Goal: Complete application form

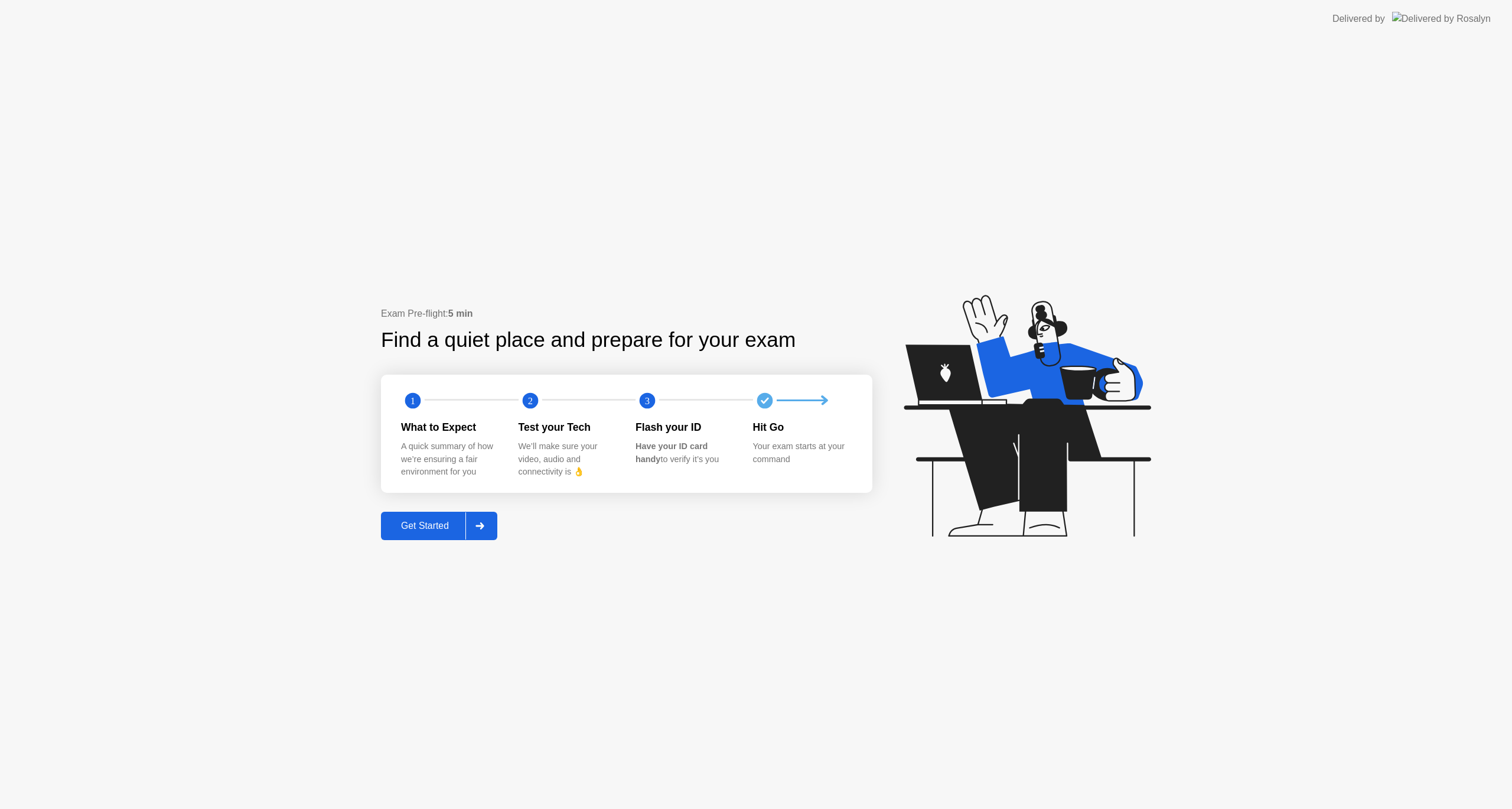
click at [434, 535] on button "Get Started" at bounding box center [439, 526] width 116 height 29
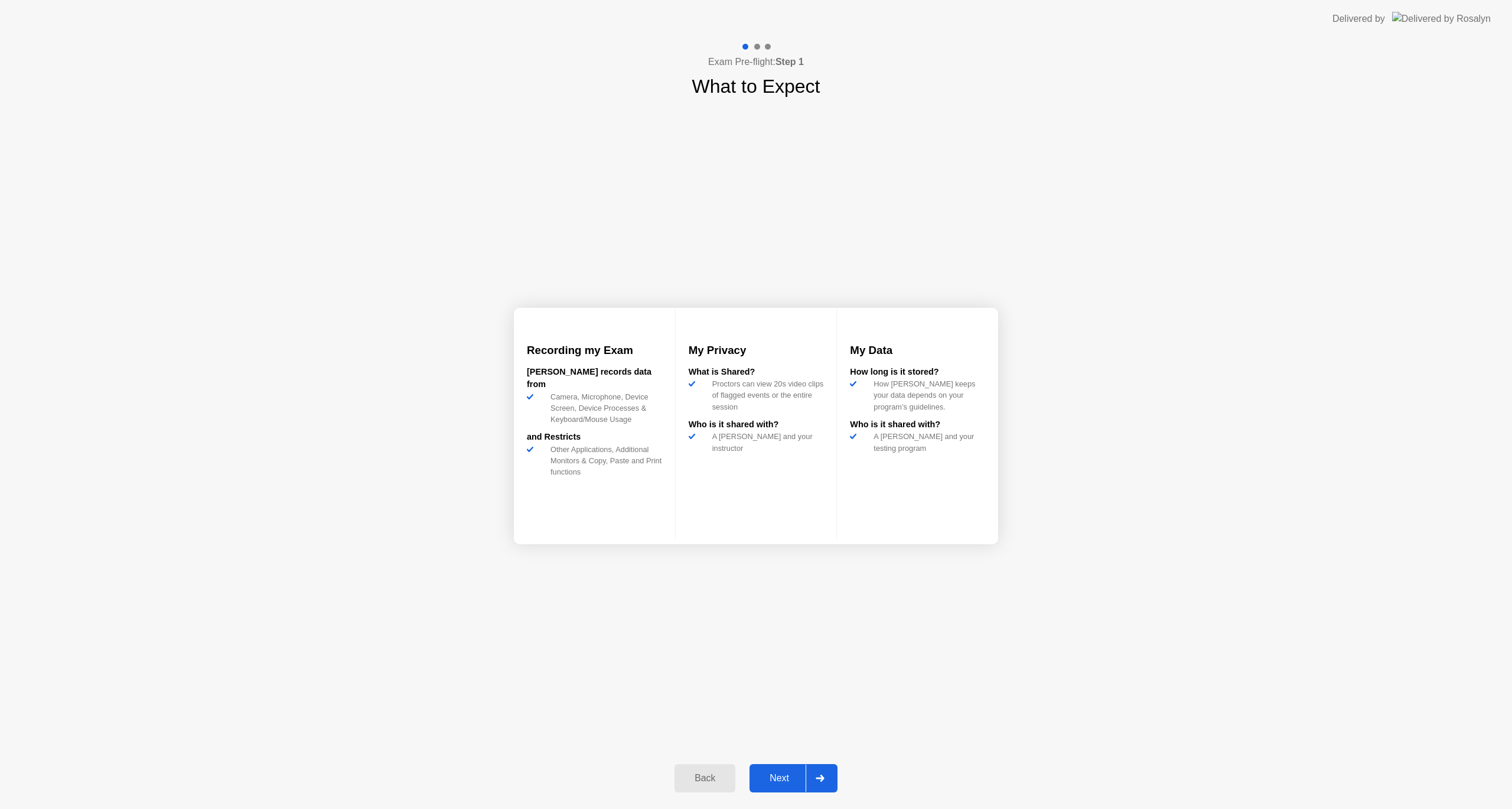
click at [794, 778] on div "Next" at bounding box center [780, 778] width 53 height 10
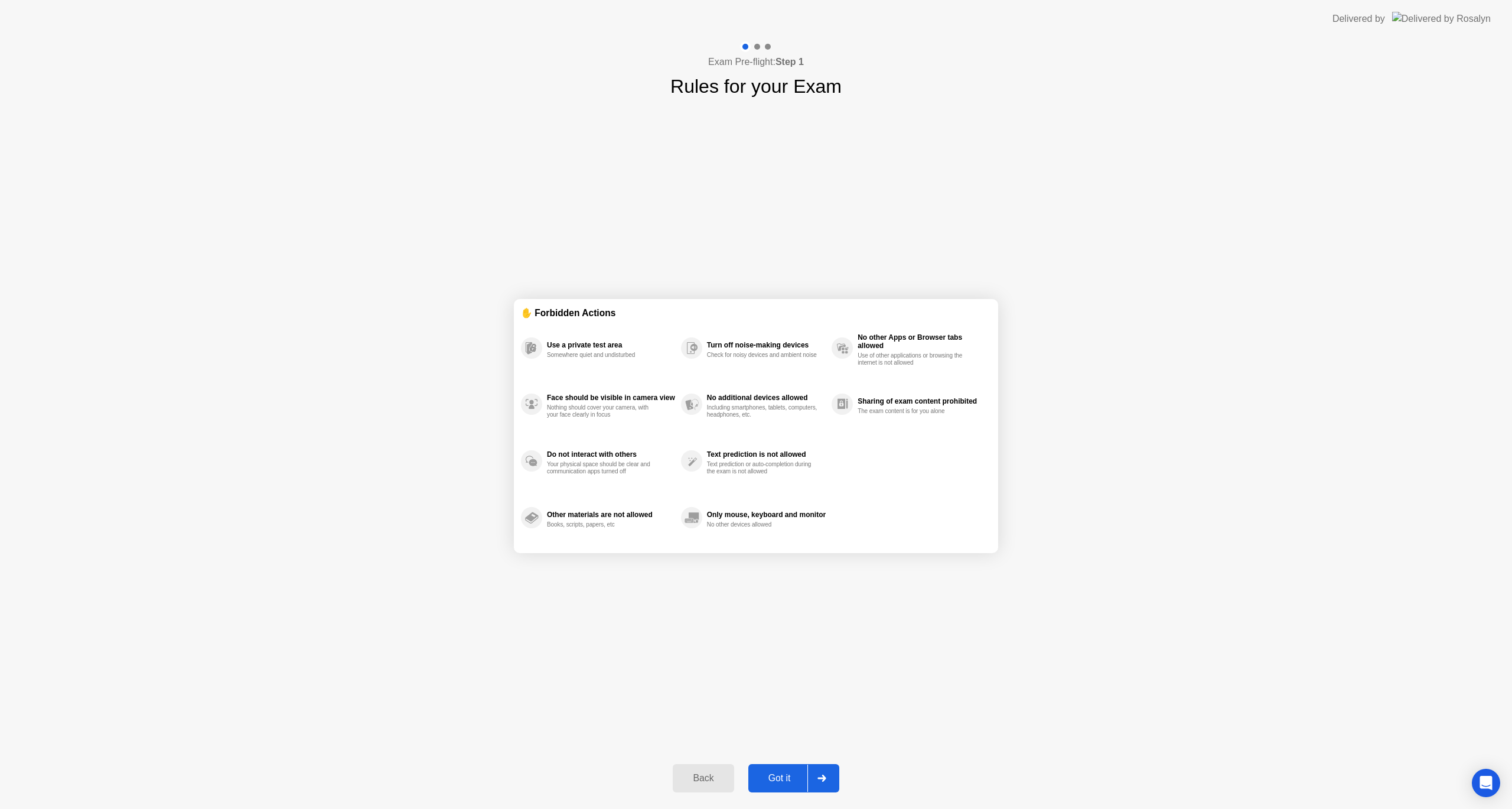
click at [788, 779] on div "Got it" at bounding box center [780, 778] width 56 height 10
select select "**********"
select select "*******"
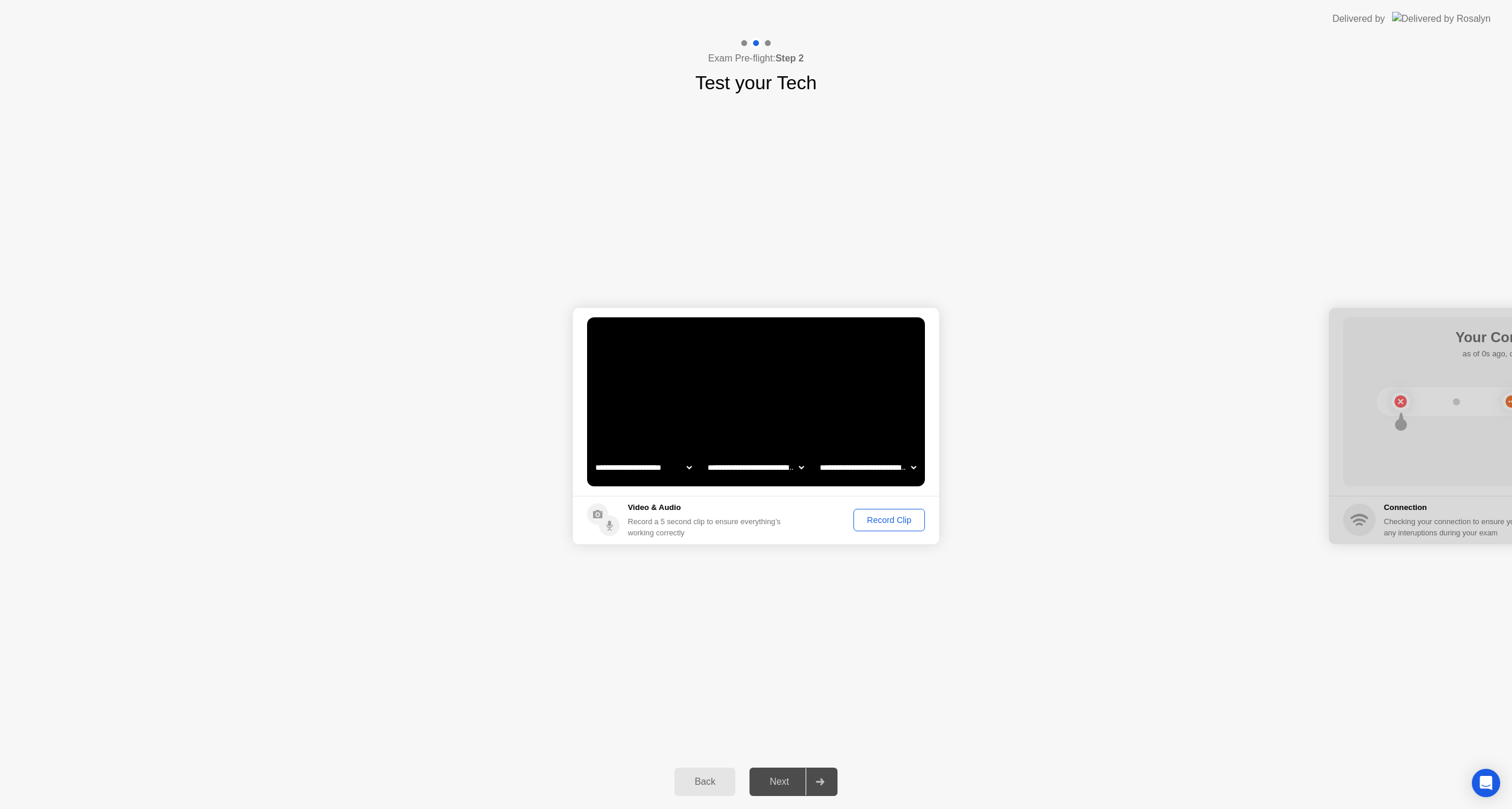
click at [891, 513] on button "Record Clip" at bounding box center [889, 520] width 71 height 23
click at [762, 794] on button "Next" at bounding box center [794, 782] width 88 height 29
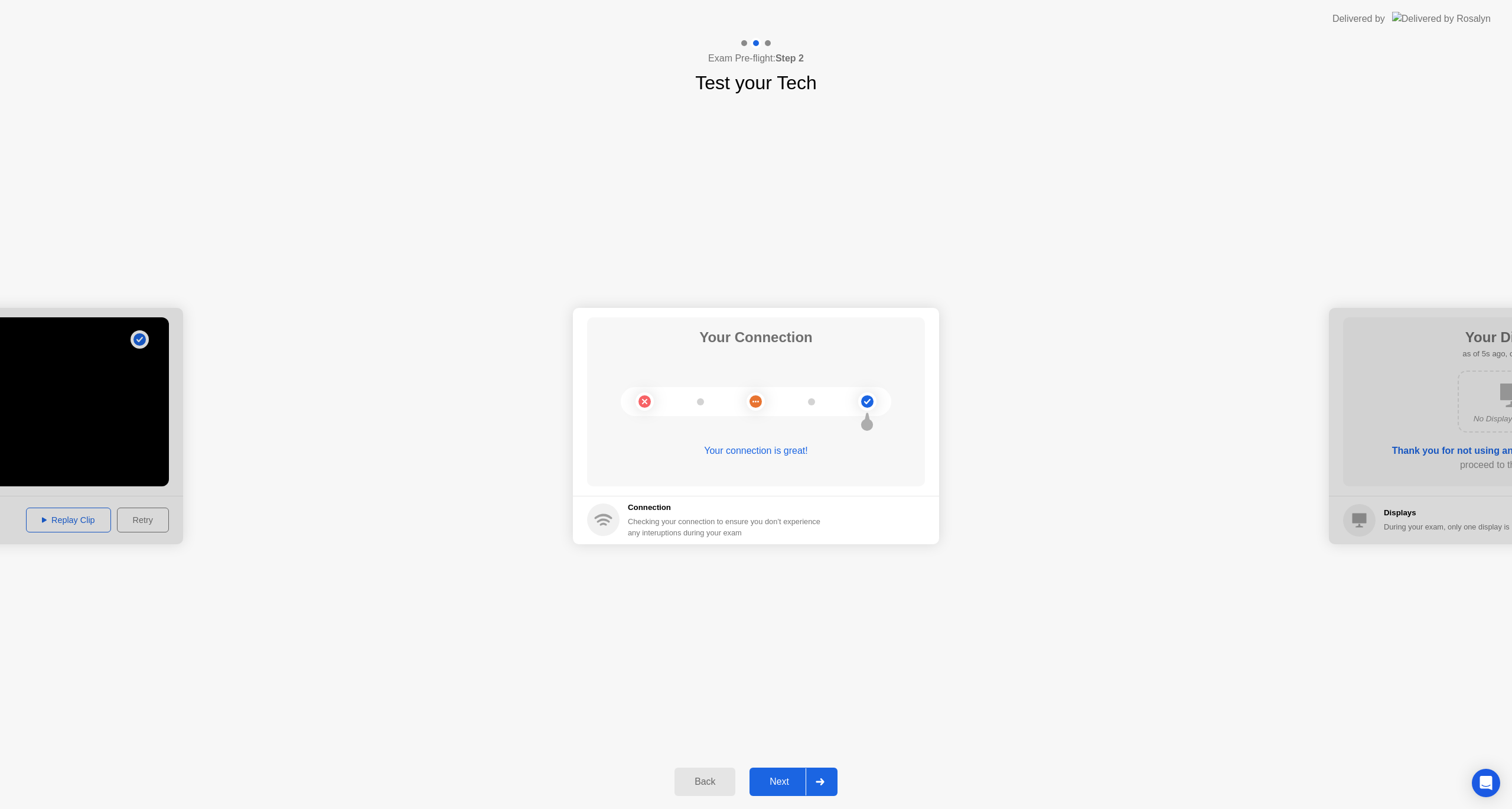
click at [764, 785] on div "Next" at bounding box center [780, 782] width 53 height 10
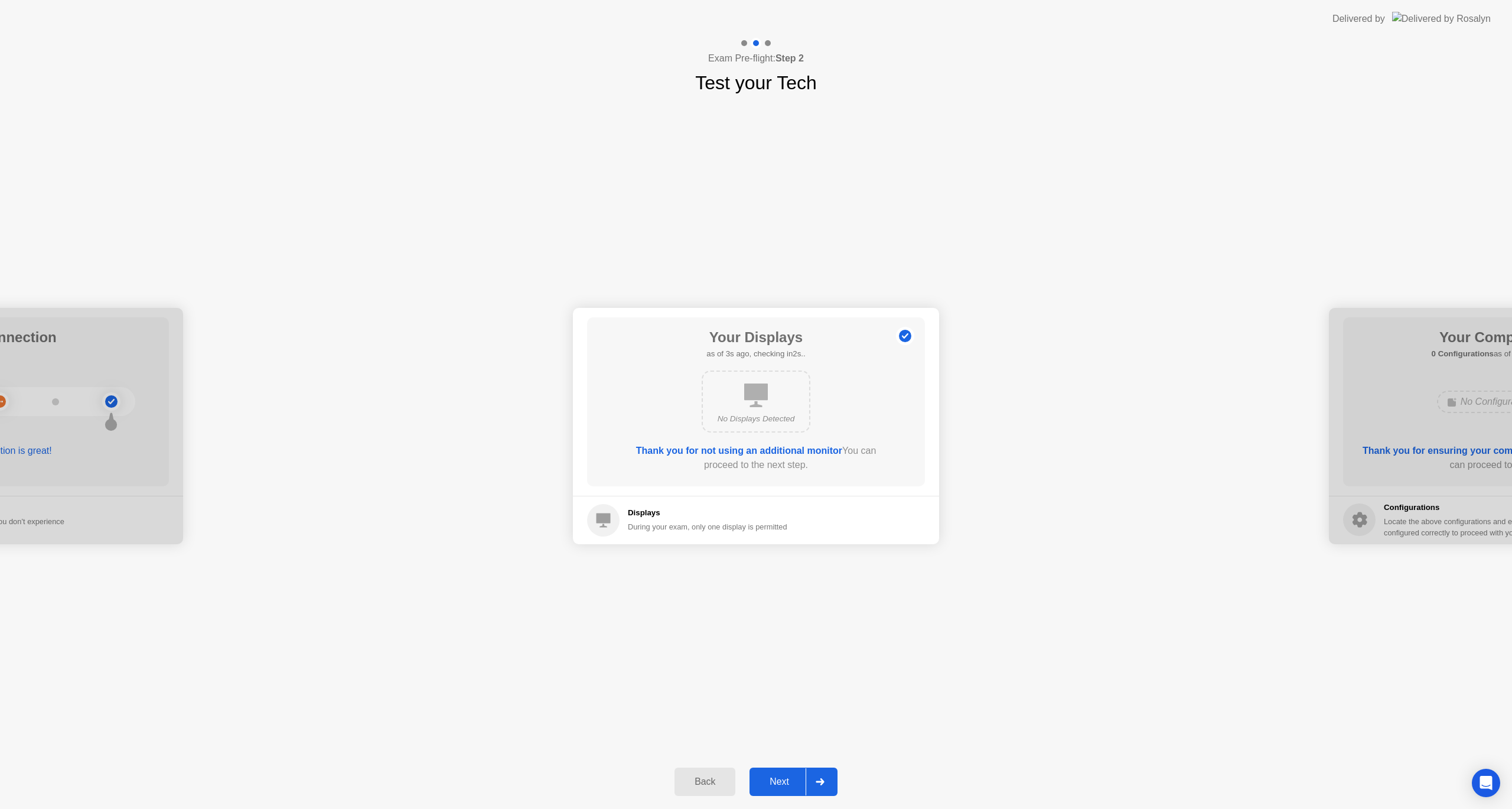
click at [765, 785] on div "Next" at bounding box center [780, 782] width 53 height 10
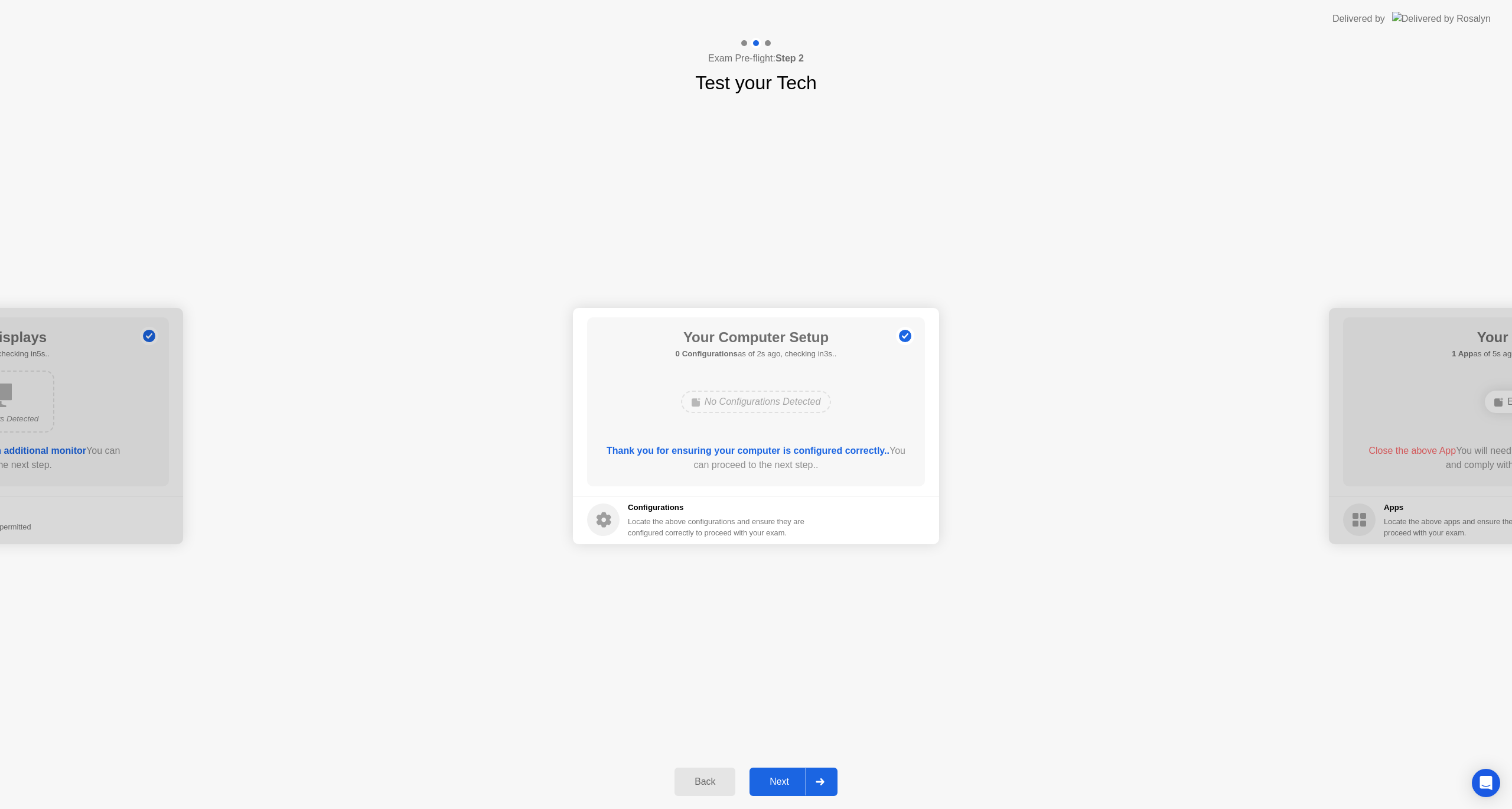
click at [765, 785] on div "Next" at bounding box center [780, 782] width 53 height 10
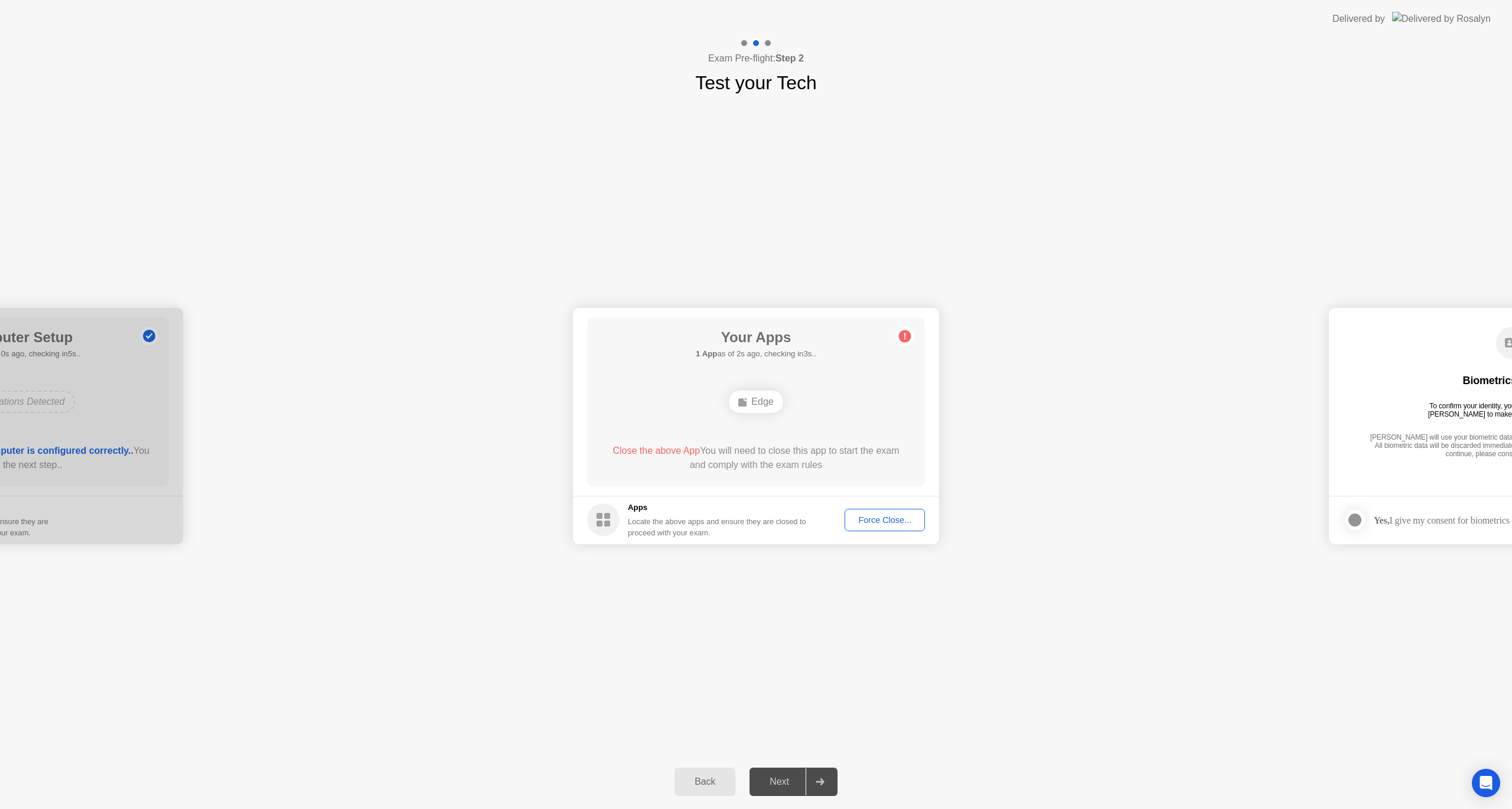
click at [879, 522] on div "Force Close..." at bounding box center [885, 519] width 72 height 10
click at [875, 512] on button "Force Close..." at bounding box center [884, 520] width 80 height 23
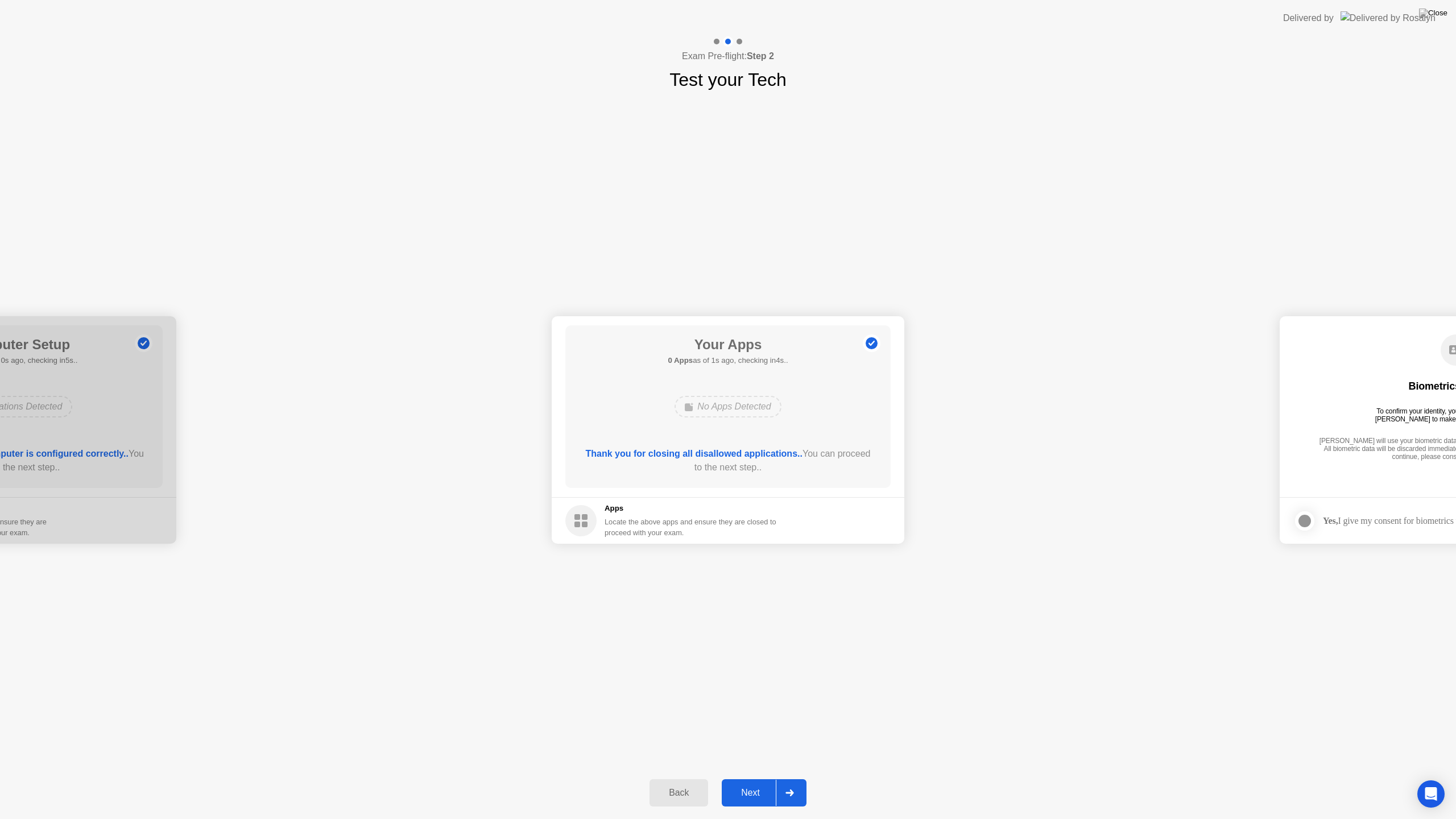
click at [747, 778] on button "Next" at bounding box center [764, 793] width 85 height 28
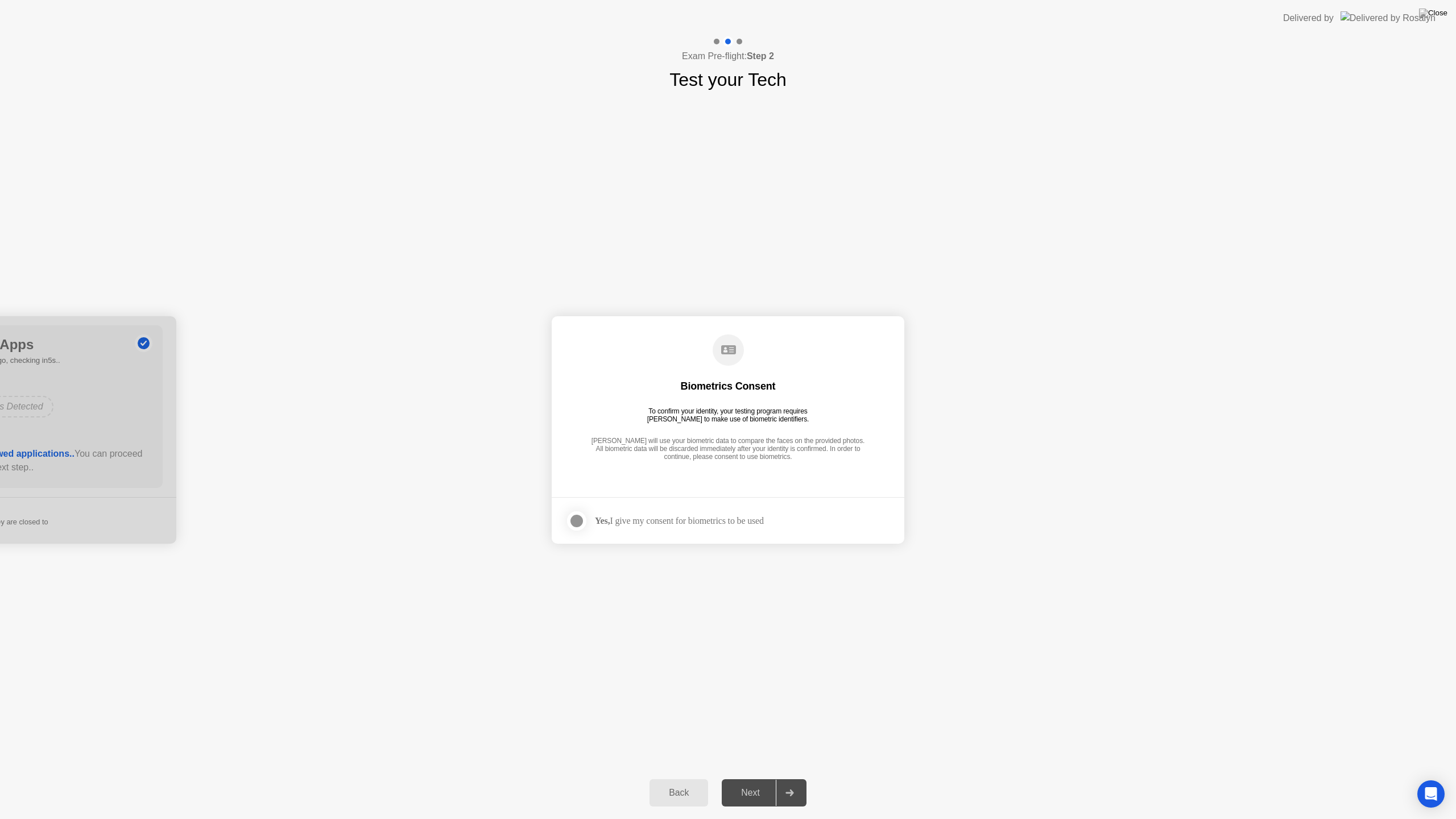
click at [571, 519] on div at bounding box center [576, 521] width 13 height 13
click at [749, 778] on div "Next" at bounding box center [751, 793] width 51 height 10
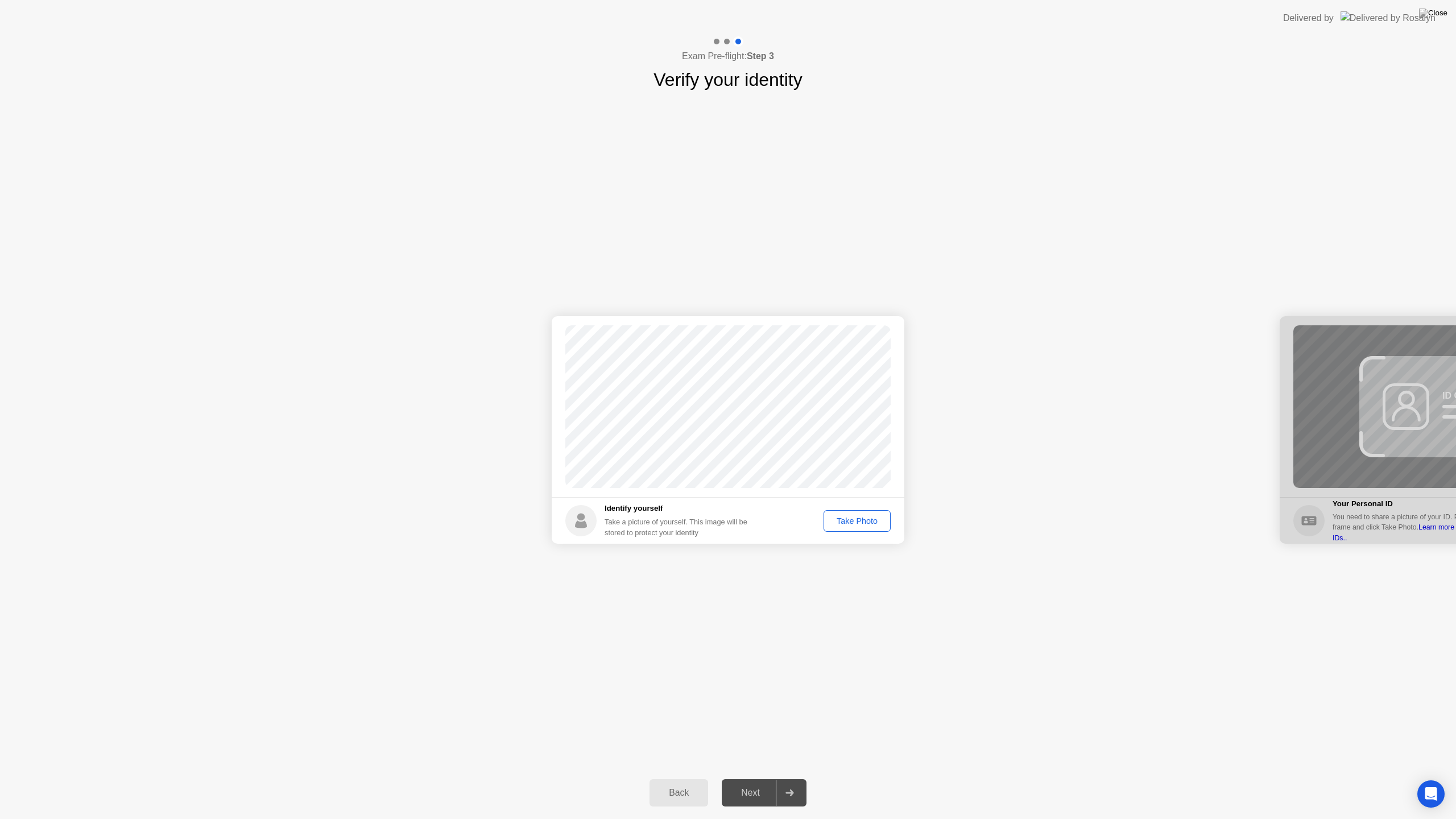
click at [861, 516] on div "Take Photo" at bounding box center [857, 521] width 59 height 9
click at [757, 778] on div "Next" at bounding box center [751, 793] width 51 height 10
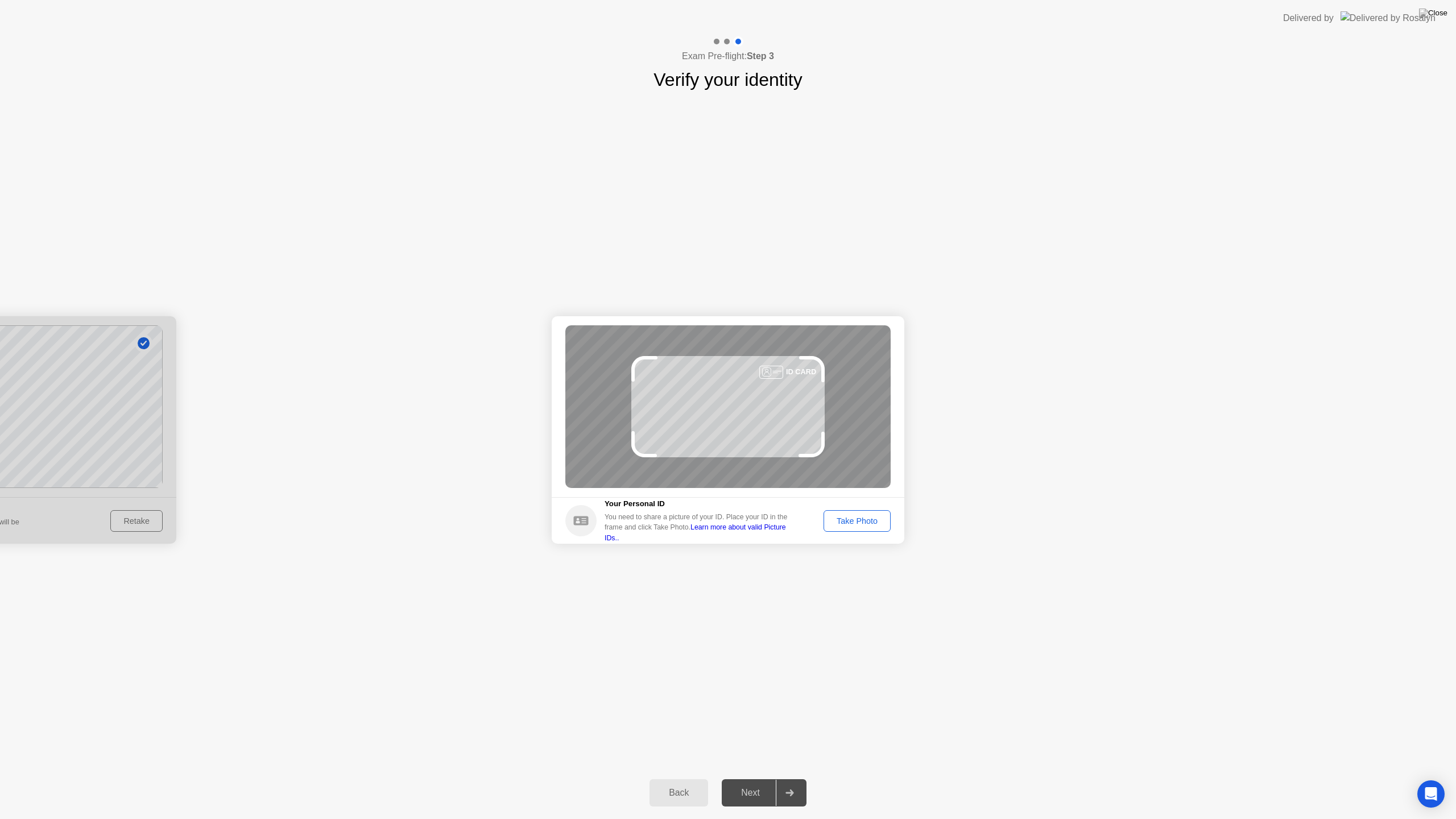
click at [870, 518] on div "Take Photo" at bounding box center [857, 521] width 59 height 9
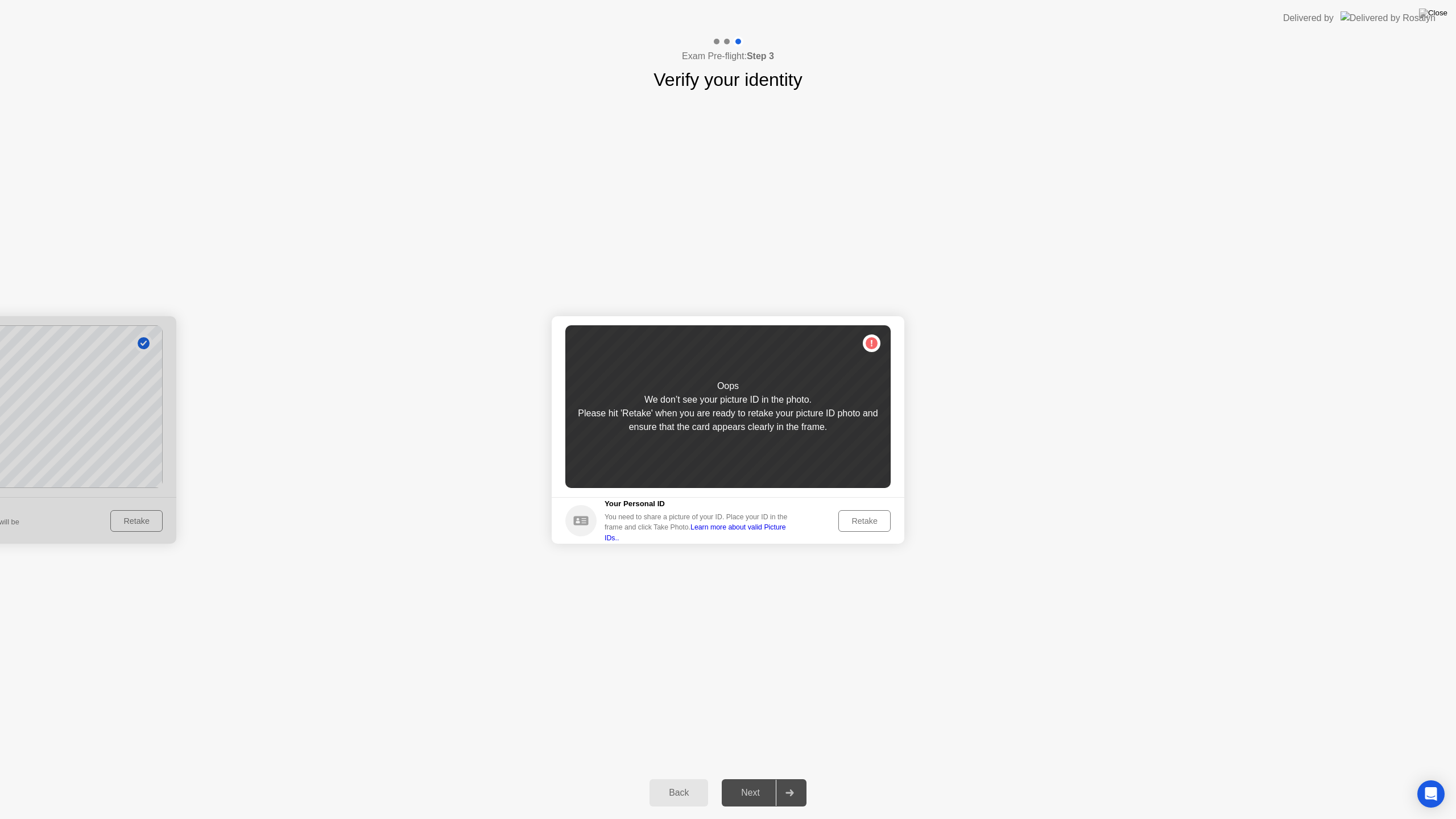
click at [870, 518] on div "Retake" at bounding box center [864, 521] width 45 height 9
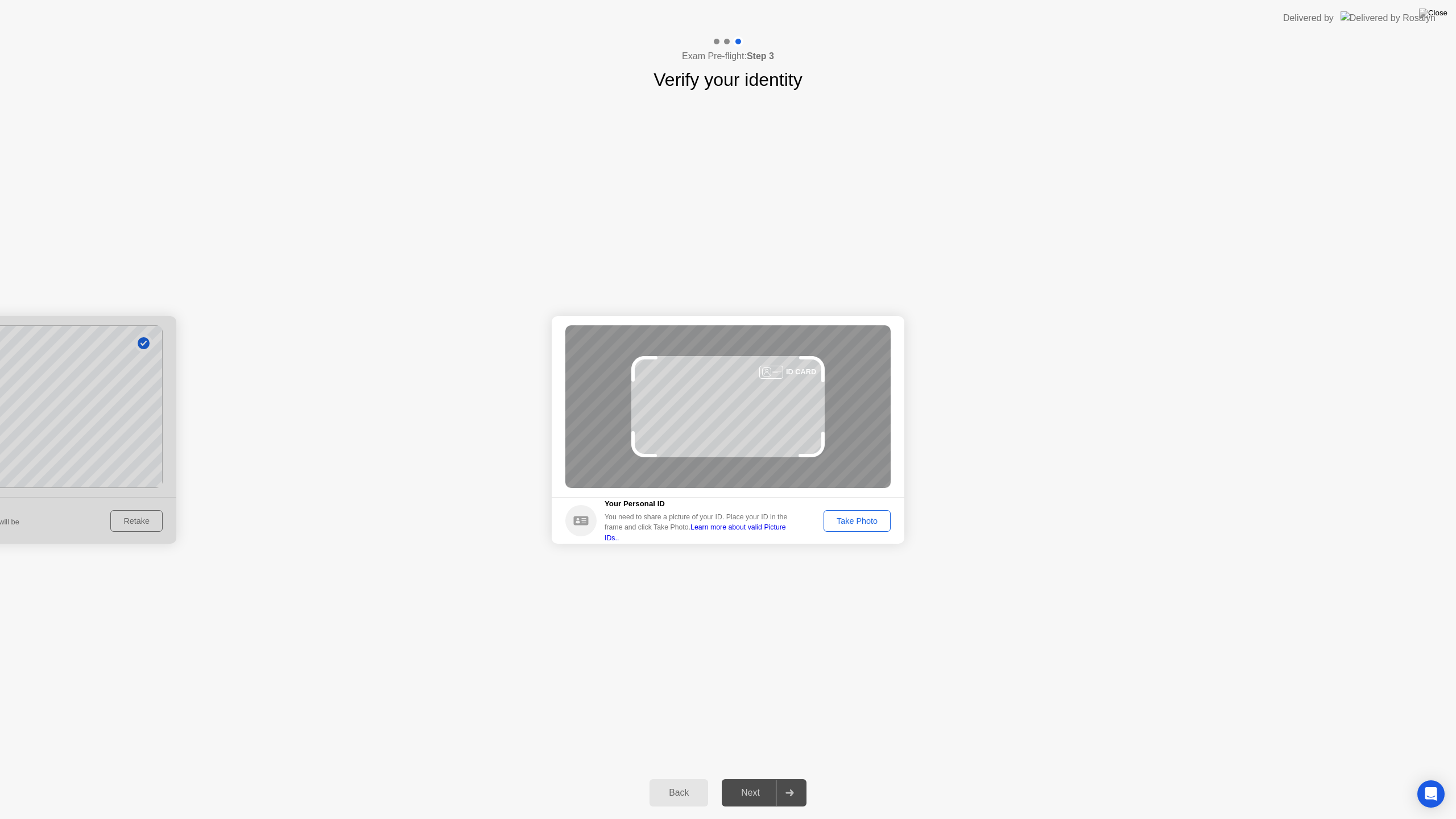
click at [877, 516] on div "Take Photo" at bounding box center [857, 521] width 59 height 9
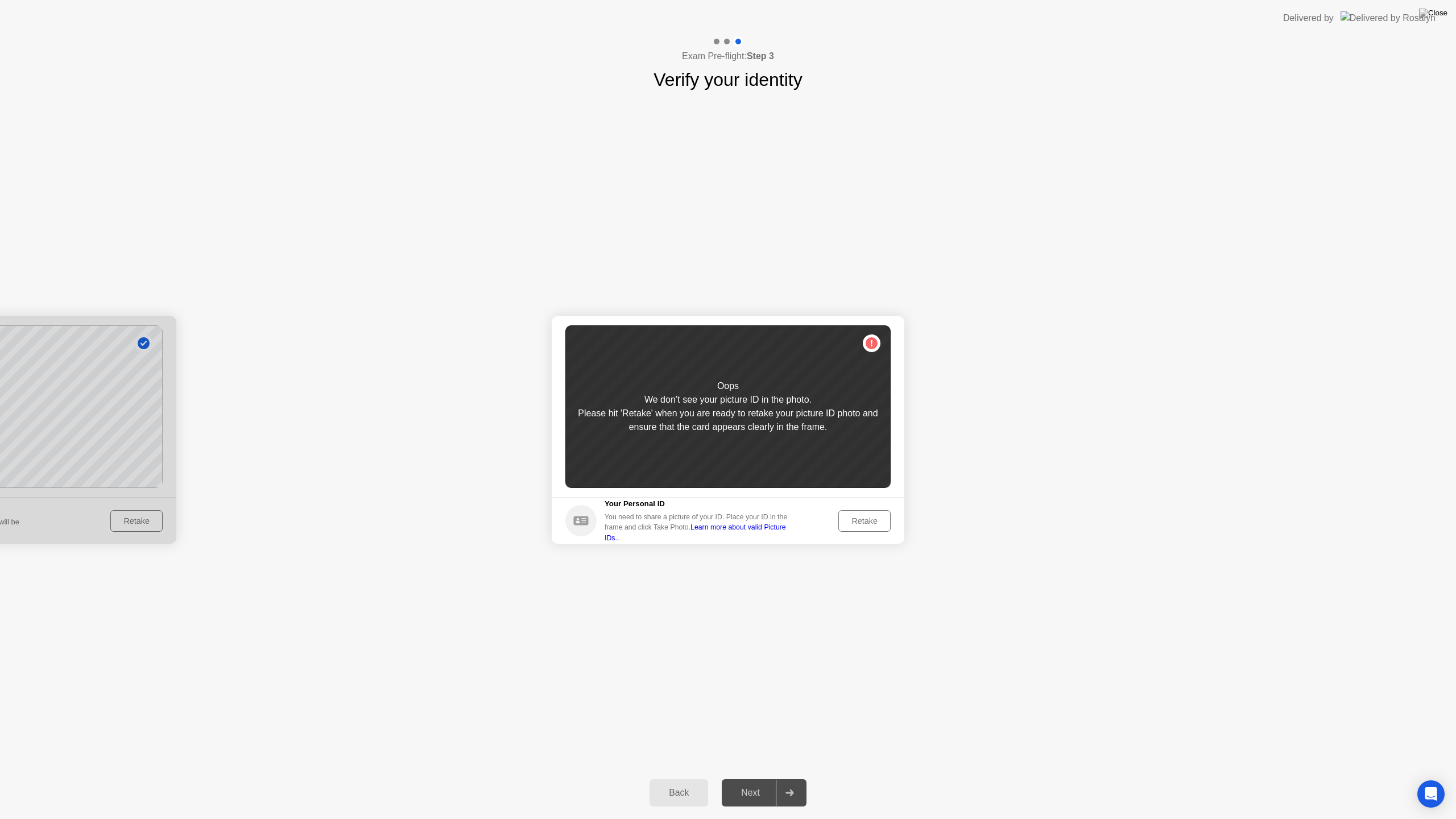
click at [875, 513] on button "Retake" at bounding box center [865, 521] width 52 height 22
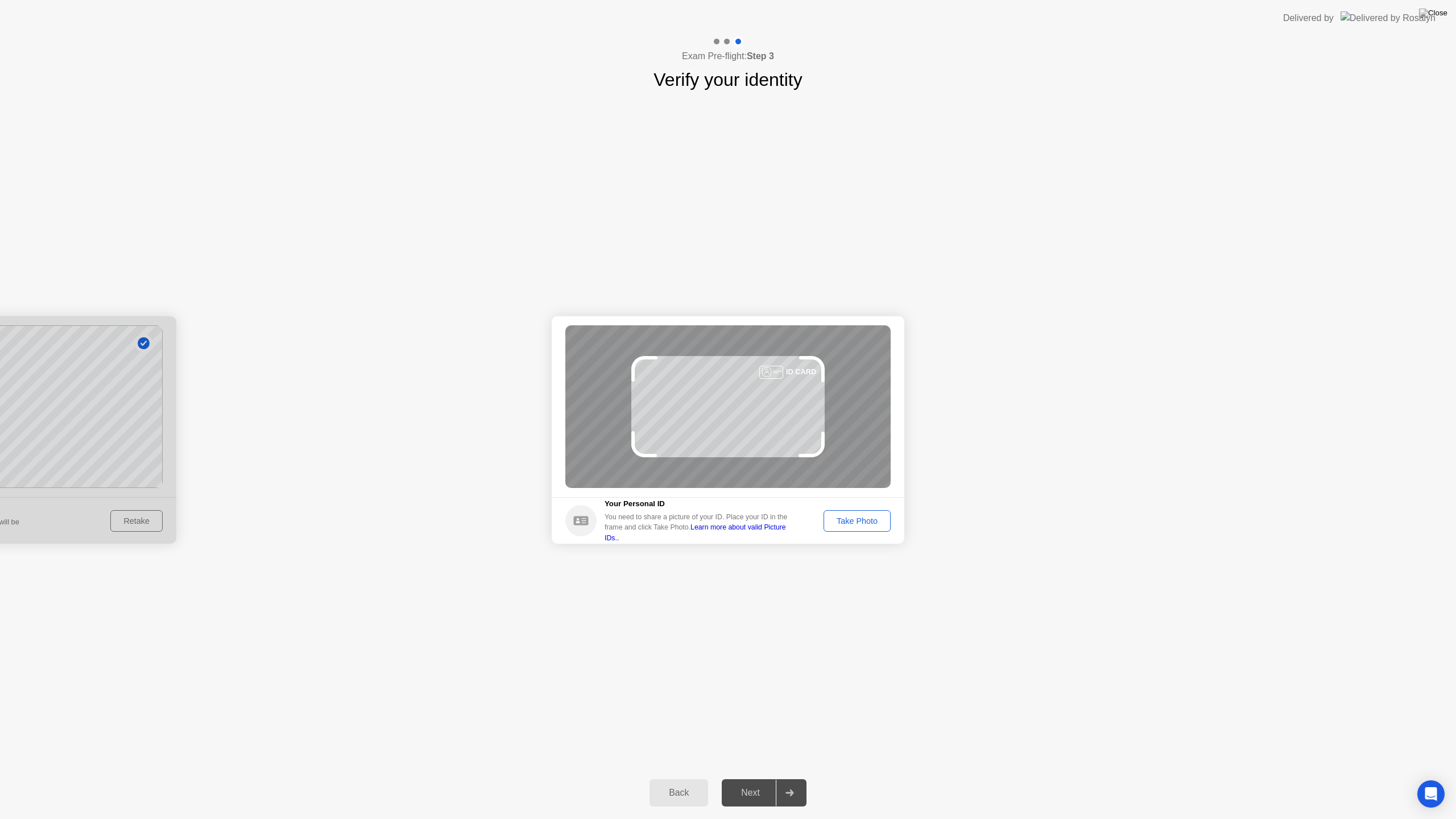
click at [875, 513] on button "Take Photo" at bounding box center [857, 521] width 67 height 22
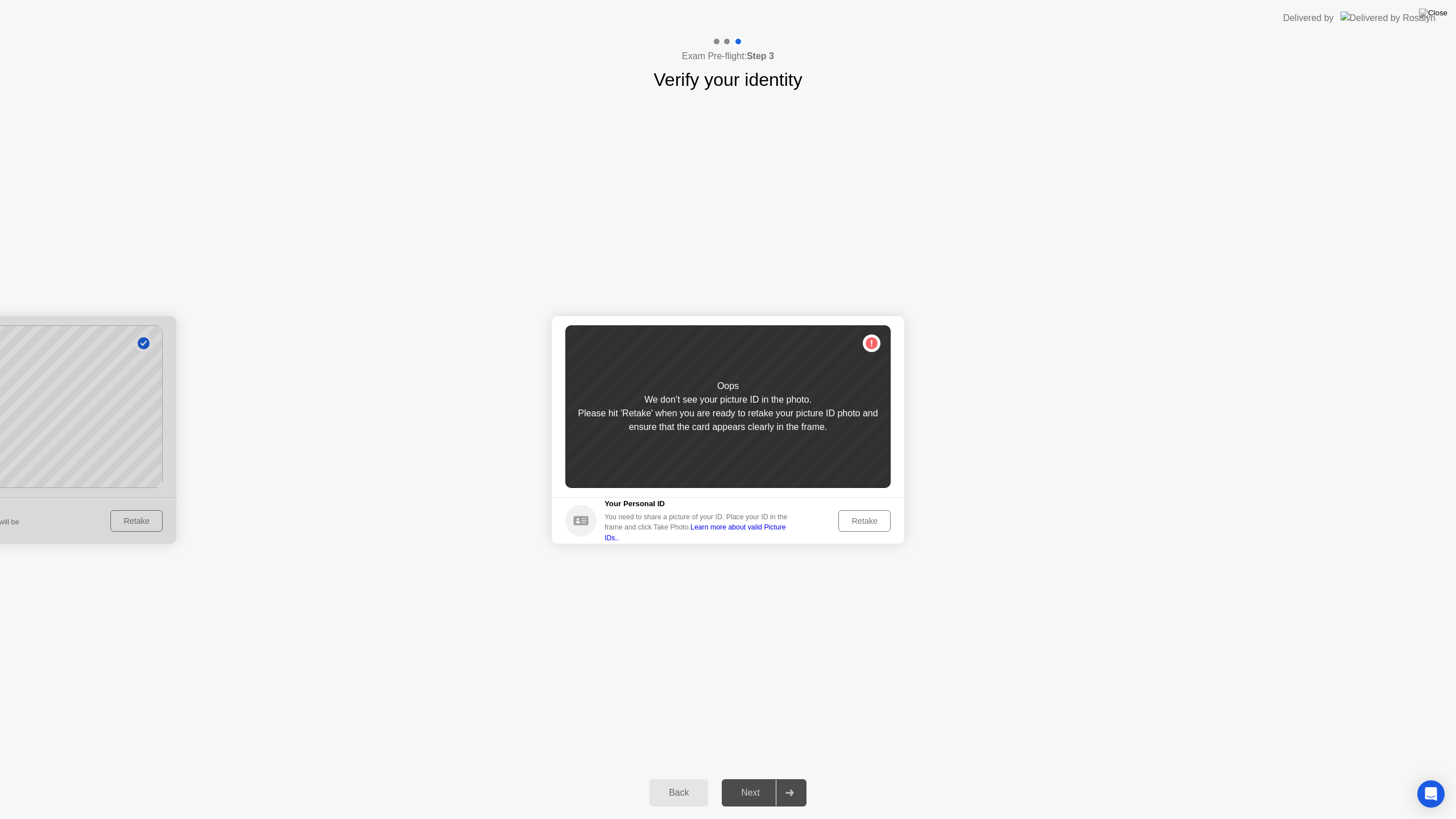
click at [687, 778] on div "Back" at bounding box center [678, 793] width 52 height 10
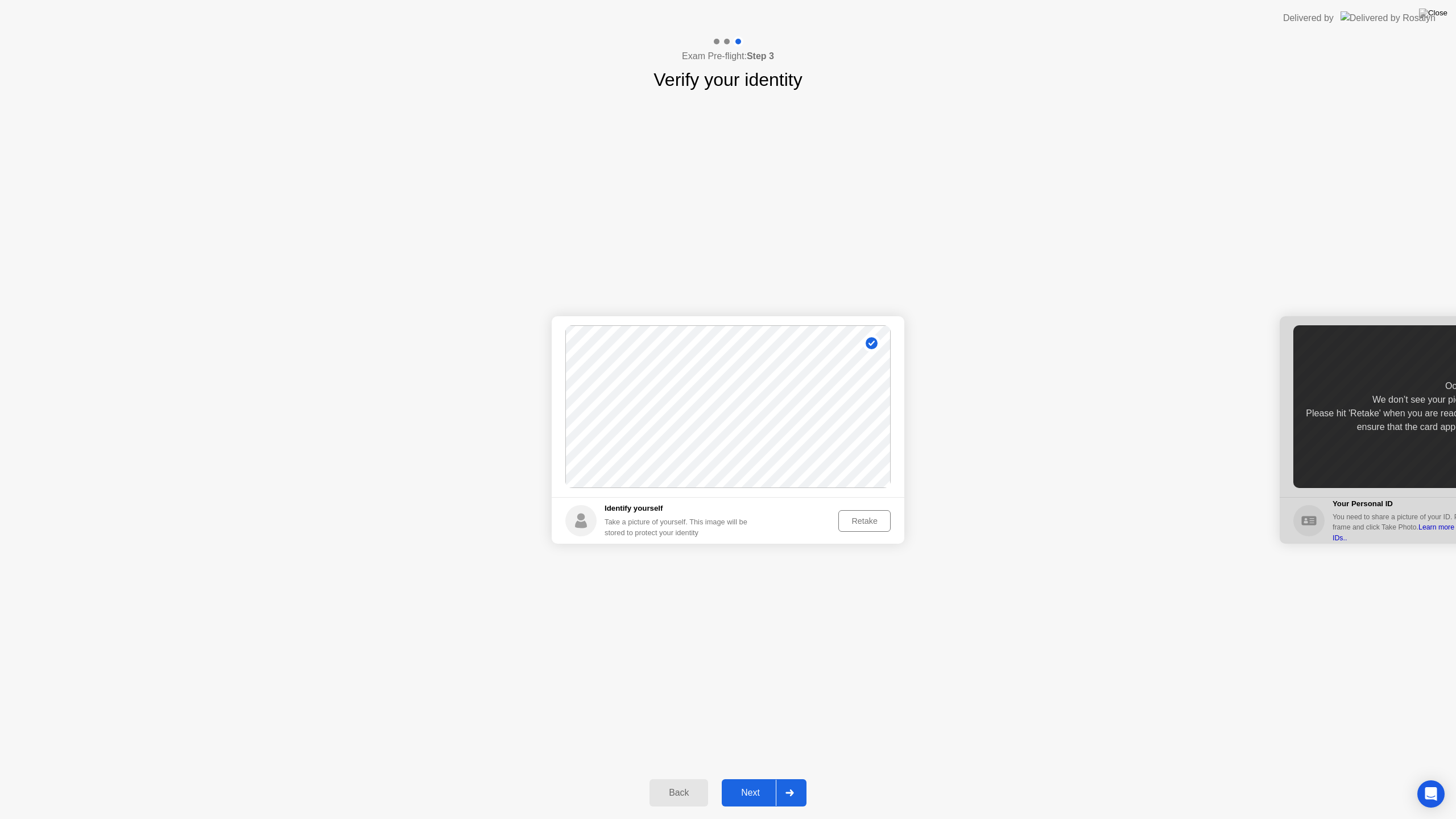
click at [878, 518] on div "Retake" at bounding box center [864, 521] width 45 height 9
click at [878, 518] on div "Take Photo" at bounding box center [857, 521] width 59 height 9
click at [758, 778] on div "Next" at bounding box center [751, 793] width 51 height 10
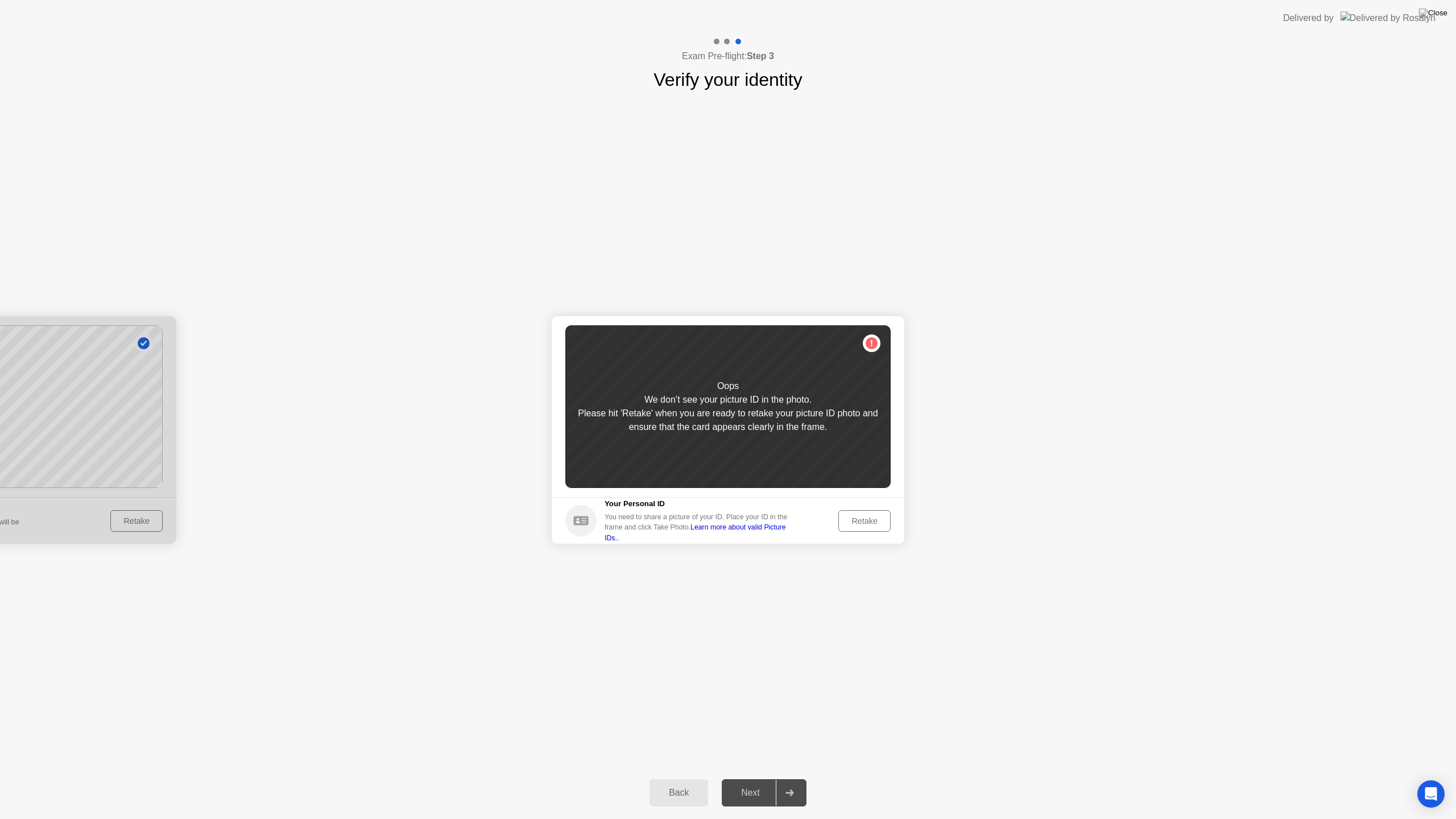
click at [854, 516] on div "Retake" at bounding box center [864, 521] width 45 height 9
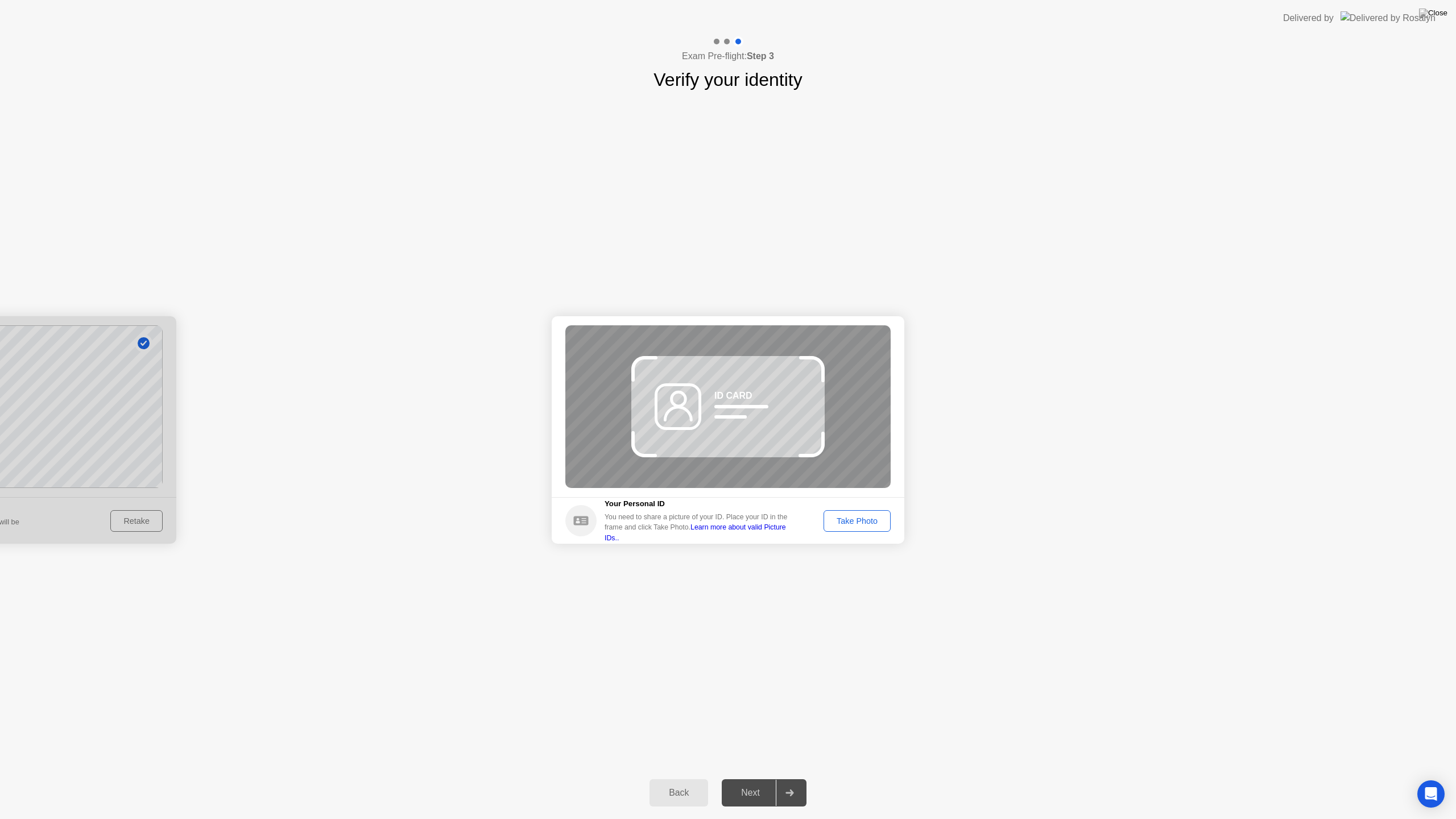
click at [854, 516] on div "Take Photo" at bounding box center [857, 521] width 59 height 9
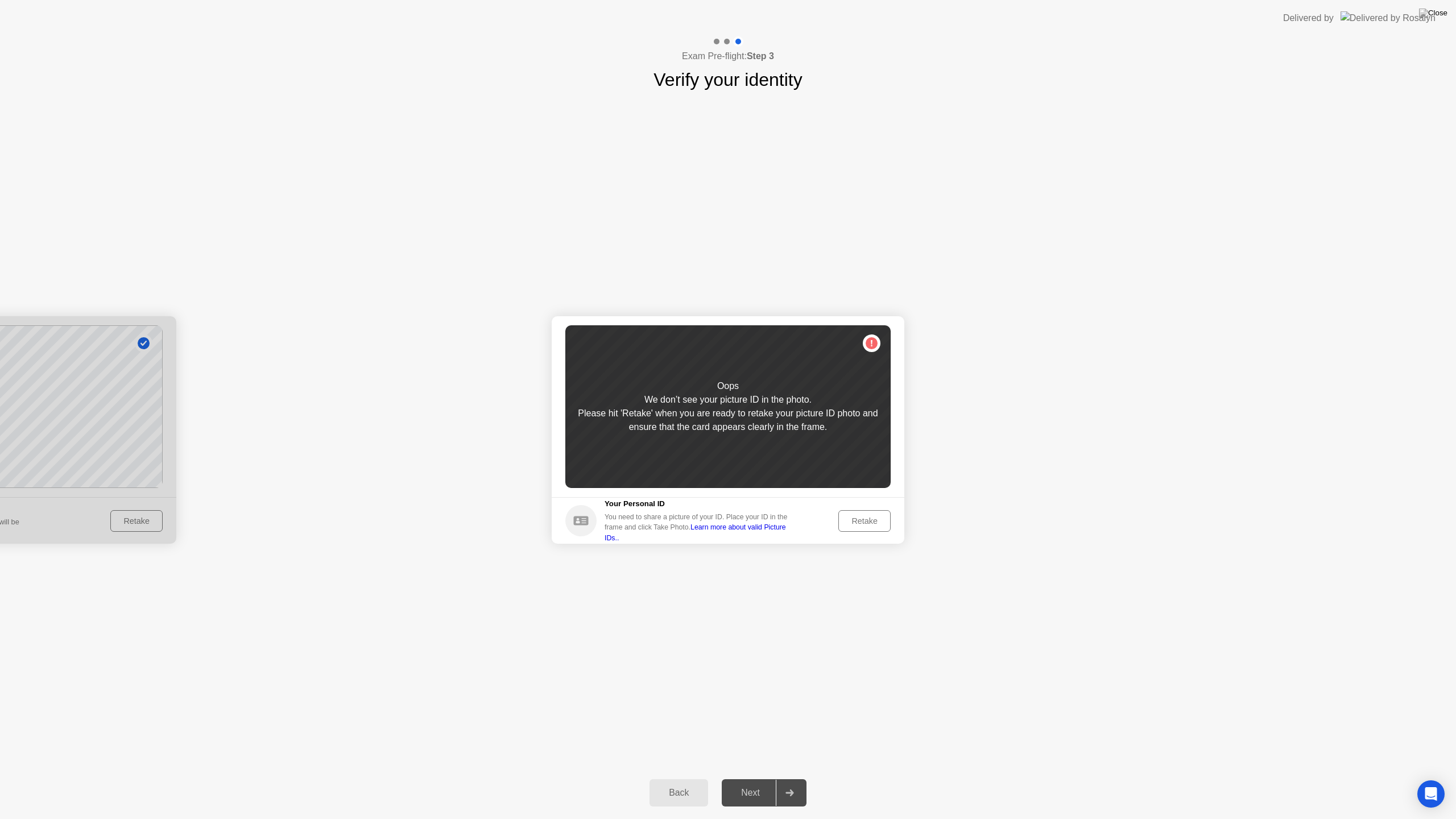
click at [854, 516] on div "Retake" at bounding box center [864, 521] width 45 height 9
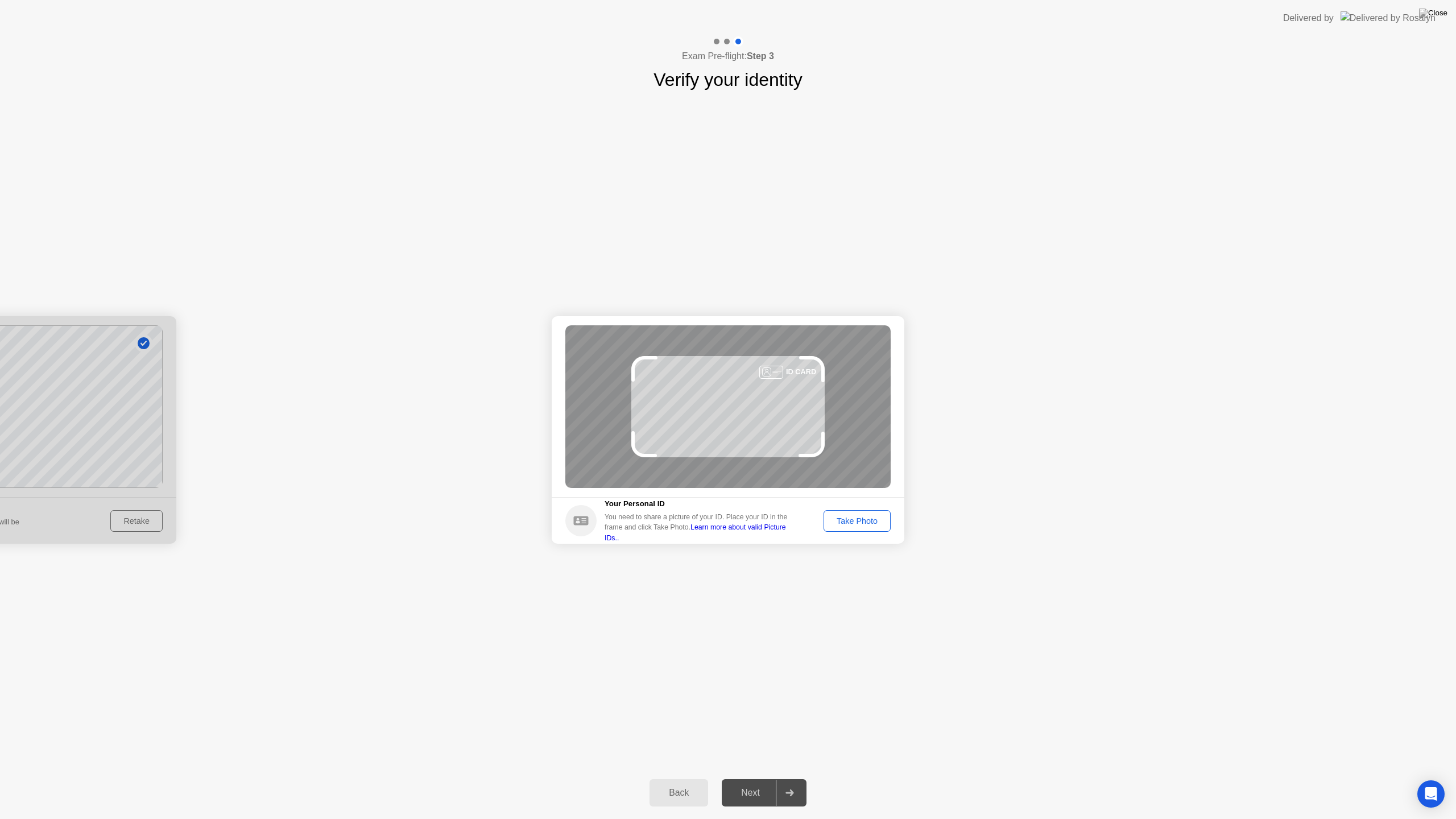
click at [697, 533] on link "Learn more about valid Picture IDs.." at bounding box center [695, 533] width 182 height 18
click at [856, 525] on div "Take Photo" at bounding box center [857, 521] width 59 height 9
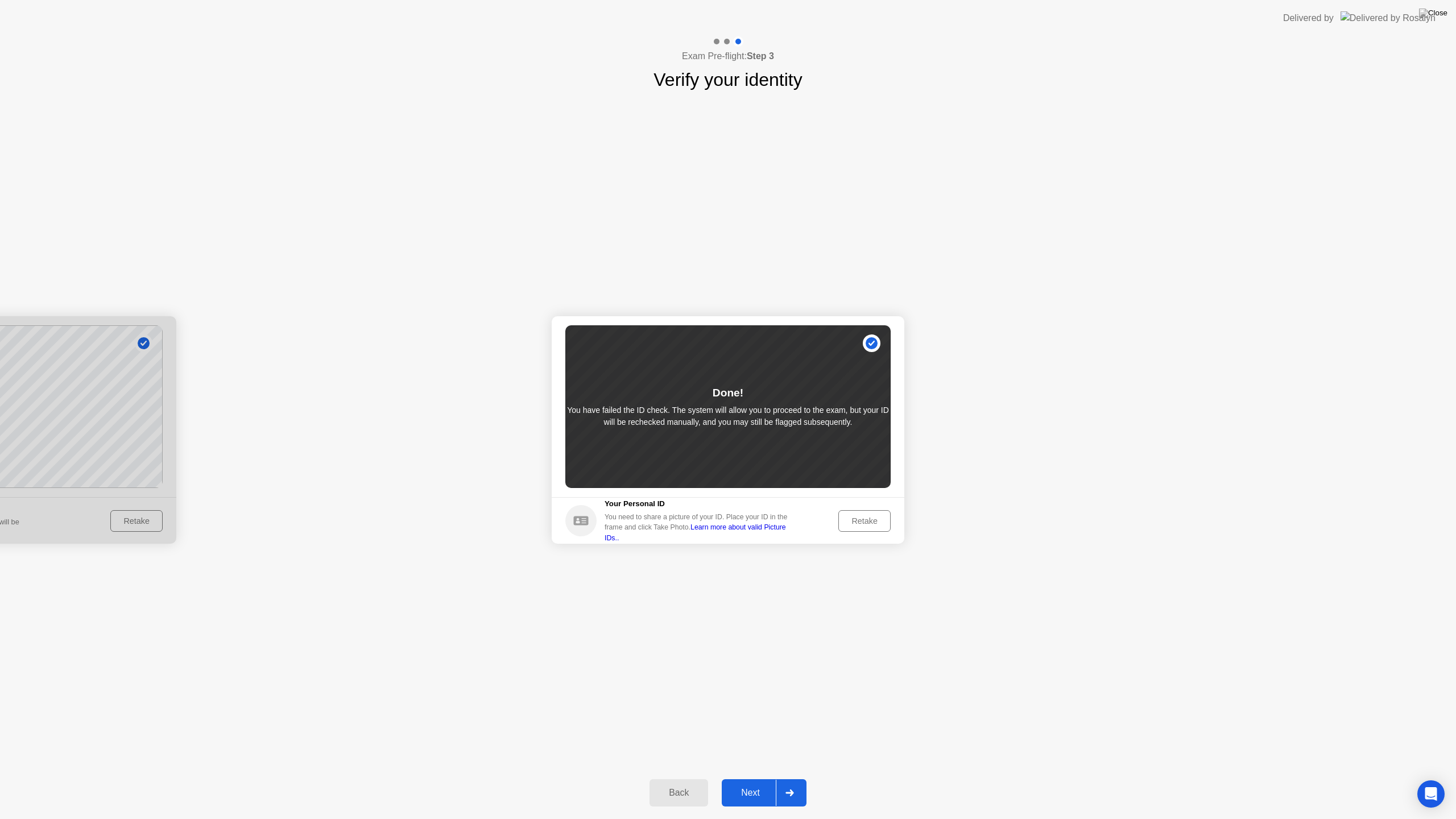
click at [738, 778] on div "Next" at bounding box center [751, 793] width 51 height 10
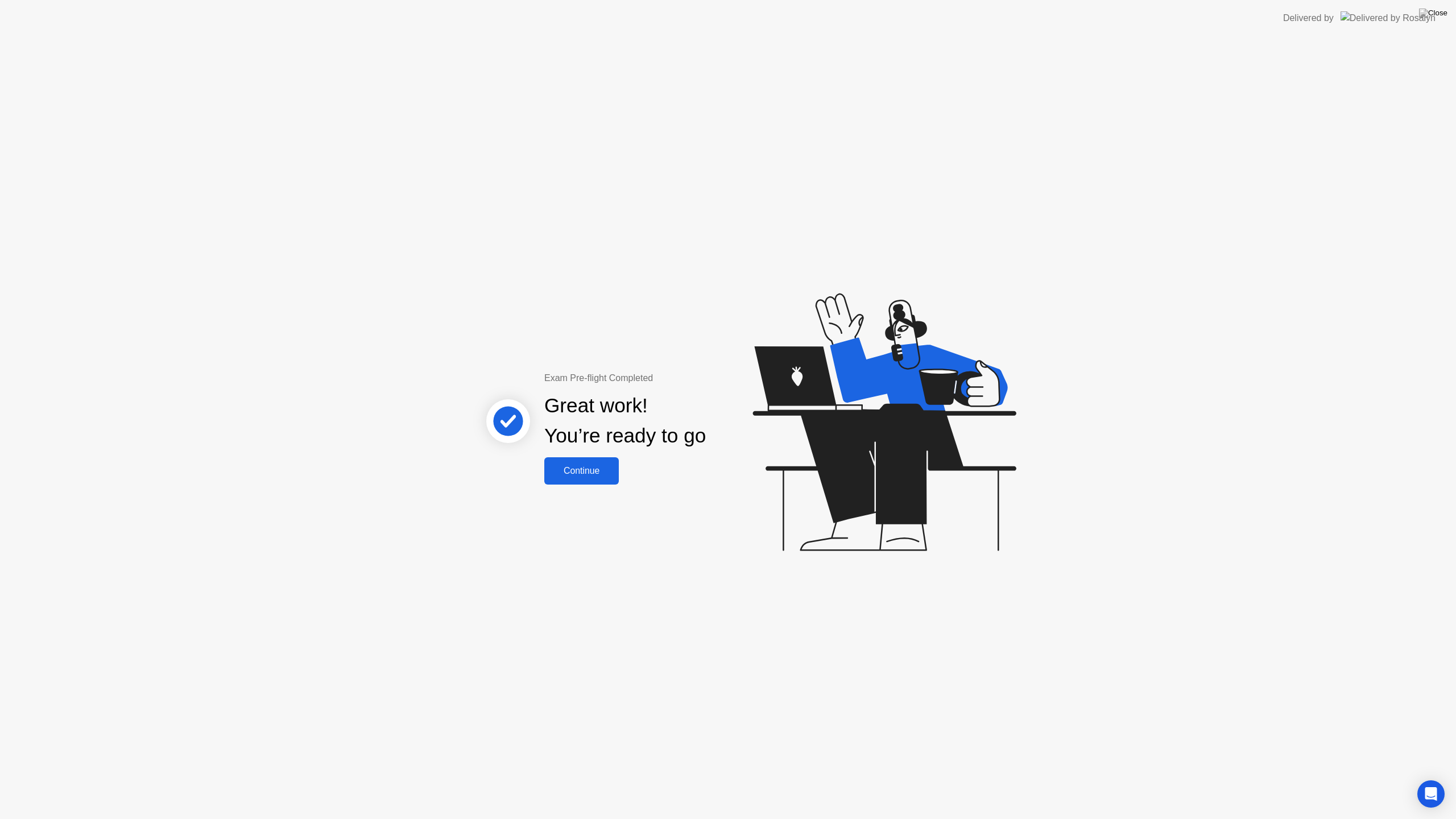
click at [580, 470] on div "Continue" at bounding box center [582, 471] width 68 height 10
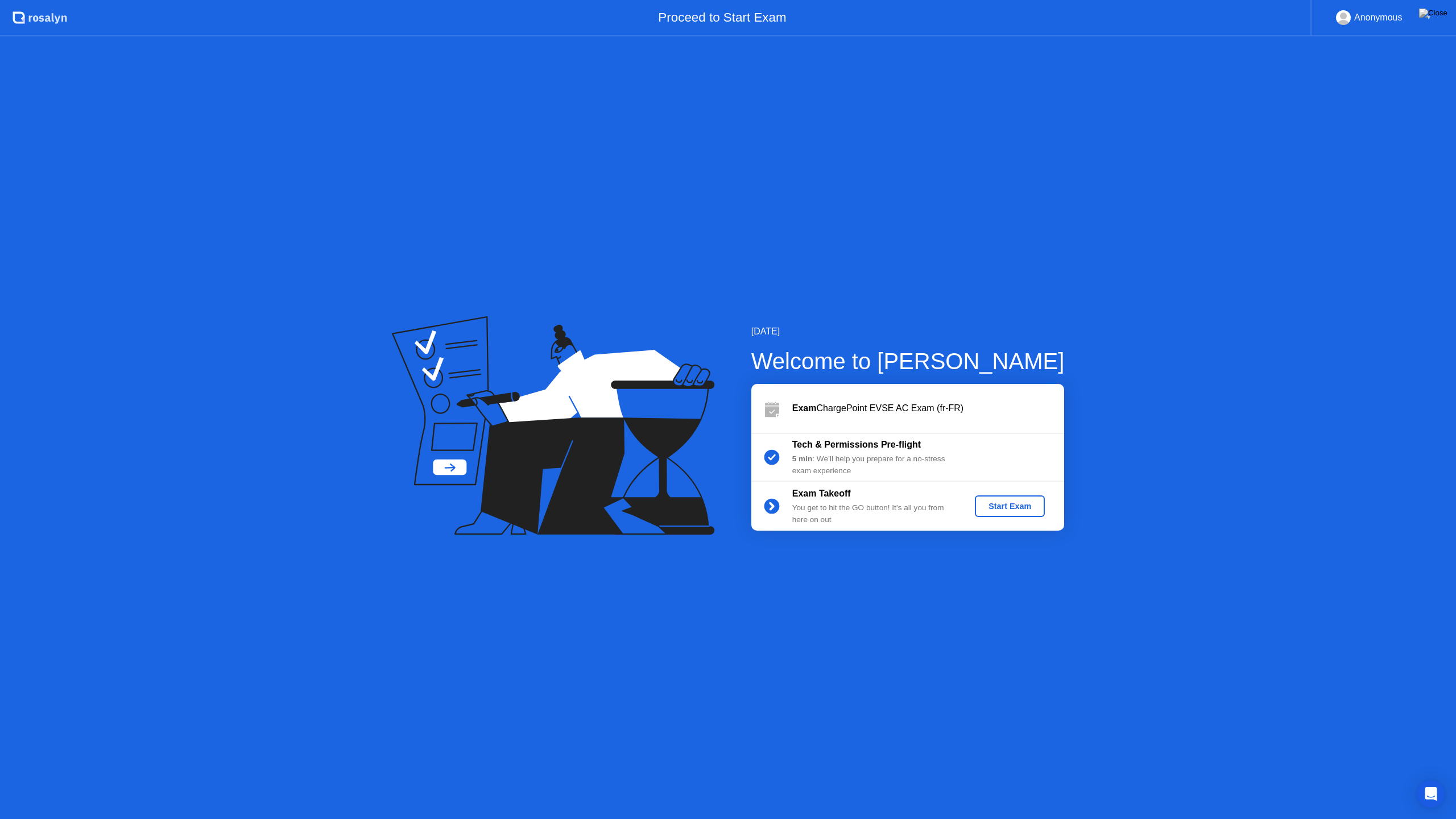
click at [990, 508] on div "Start Exam" at bounding box center [1010, 506] width 61 height 9
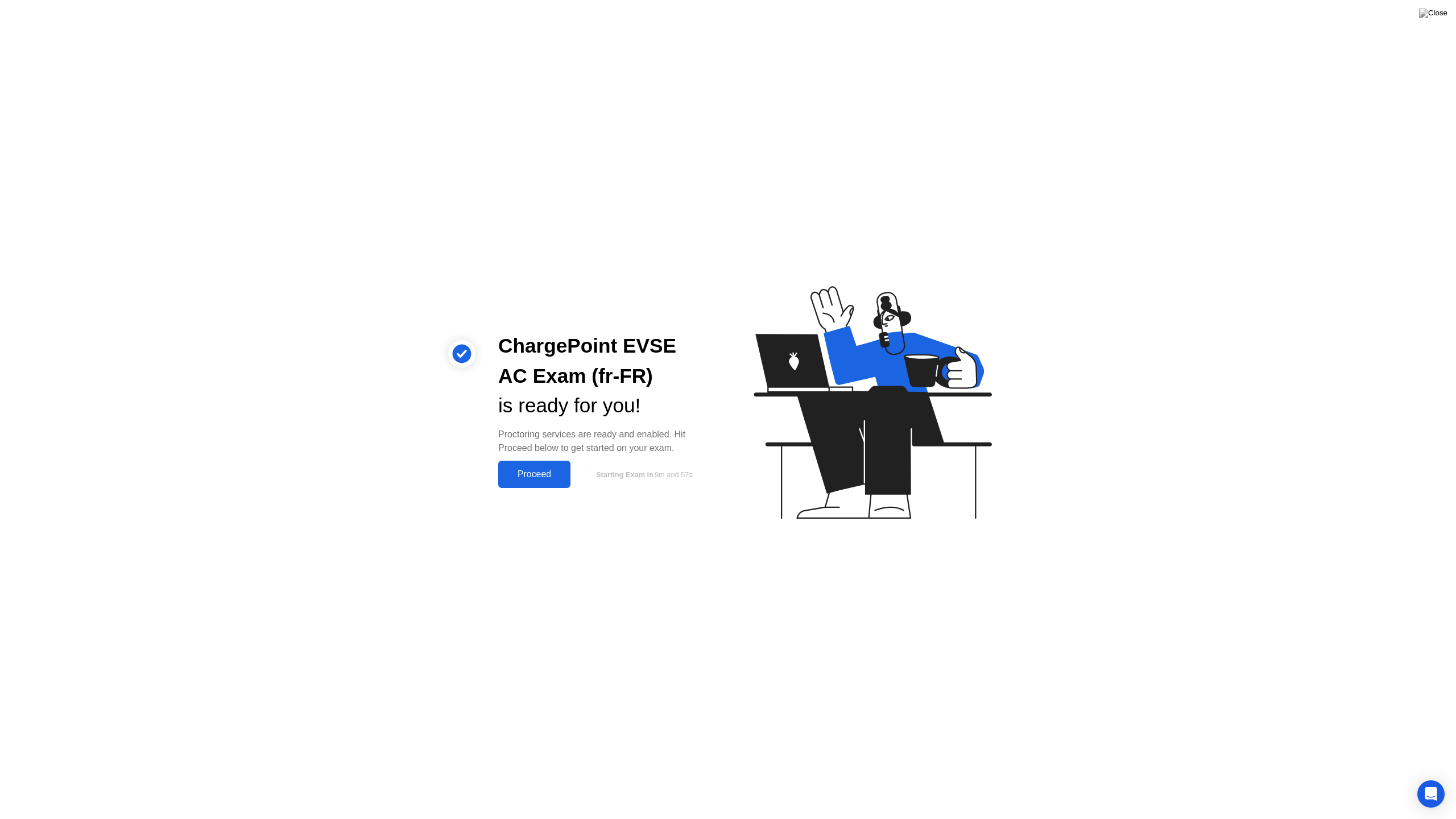
click at [552, 475] on div "Proceed" at bounding box center [534, 475] width 65 height 10
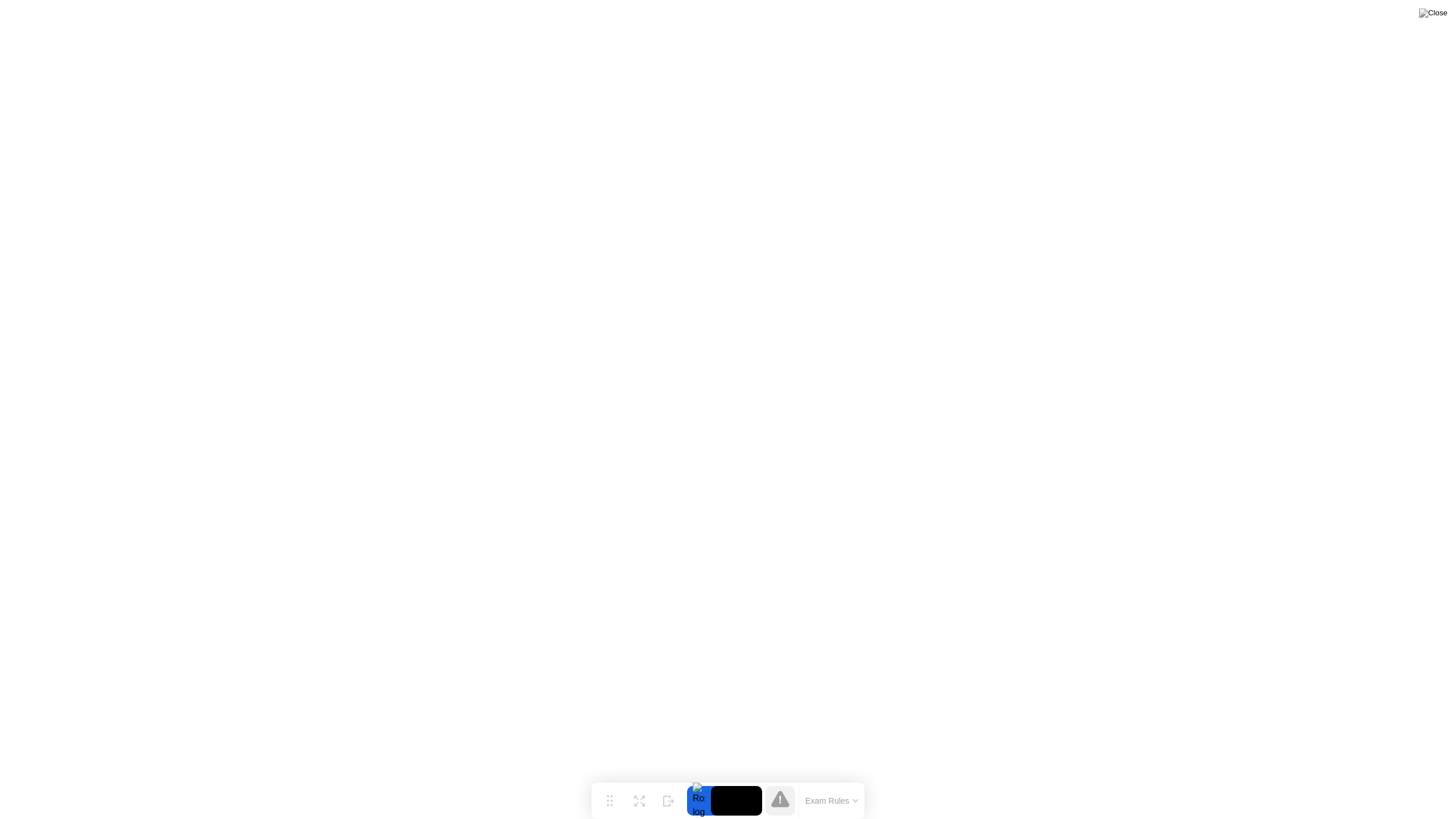
click at [831, 778] on button "Exam Rules" at bounding box center [832, 801] width 60 height 10
